Goal: Information Seeking & Learning: Compare options

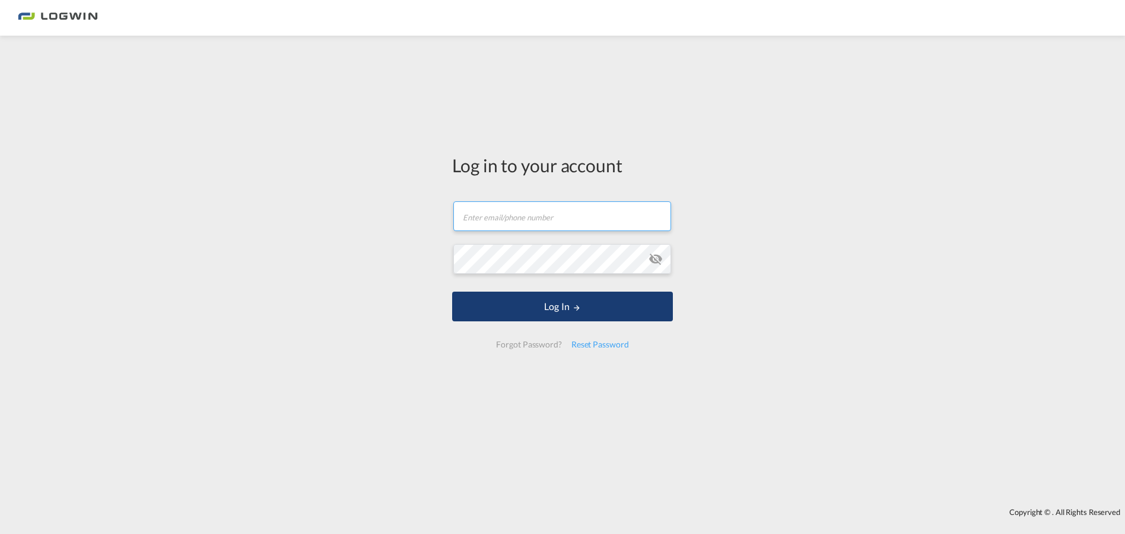
type input "[EMAIL_ADDRESS][PERSON_NAME][DOMAIN_NAME]"
click at [595, 313] on button "Log In" at bounding box center [562, 306] width 221 height 30
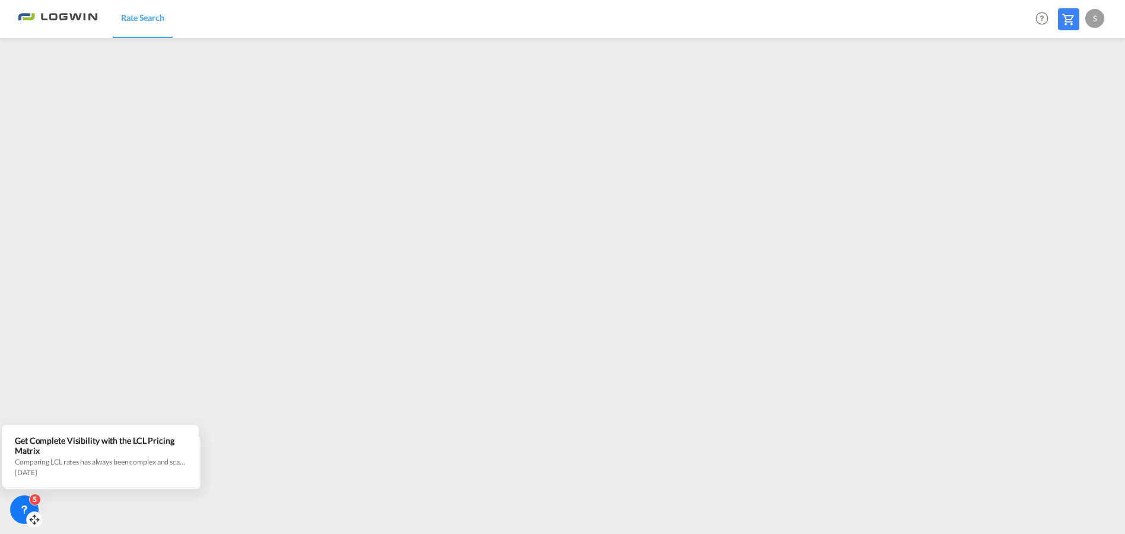
click at [20, 505] on icon at bounding box center [24, 509] width 12 height 12
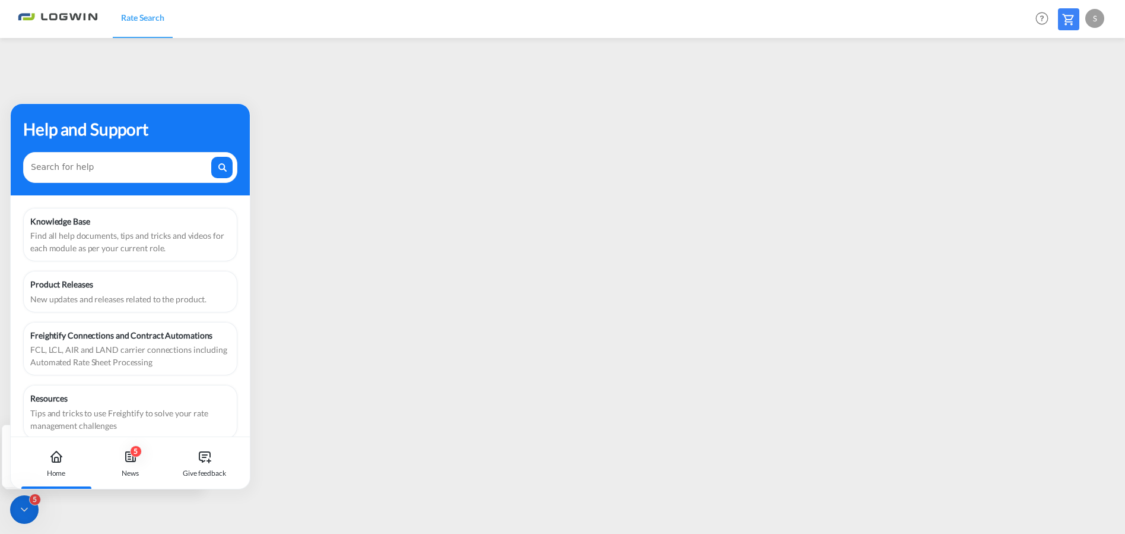
click at [27, 501] on div "5" at bounding box center [24, 509] width 28 height 28
